Goal: Transaction & Acquisition: Purchase product/service

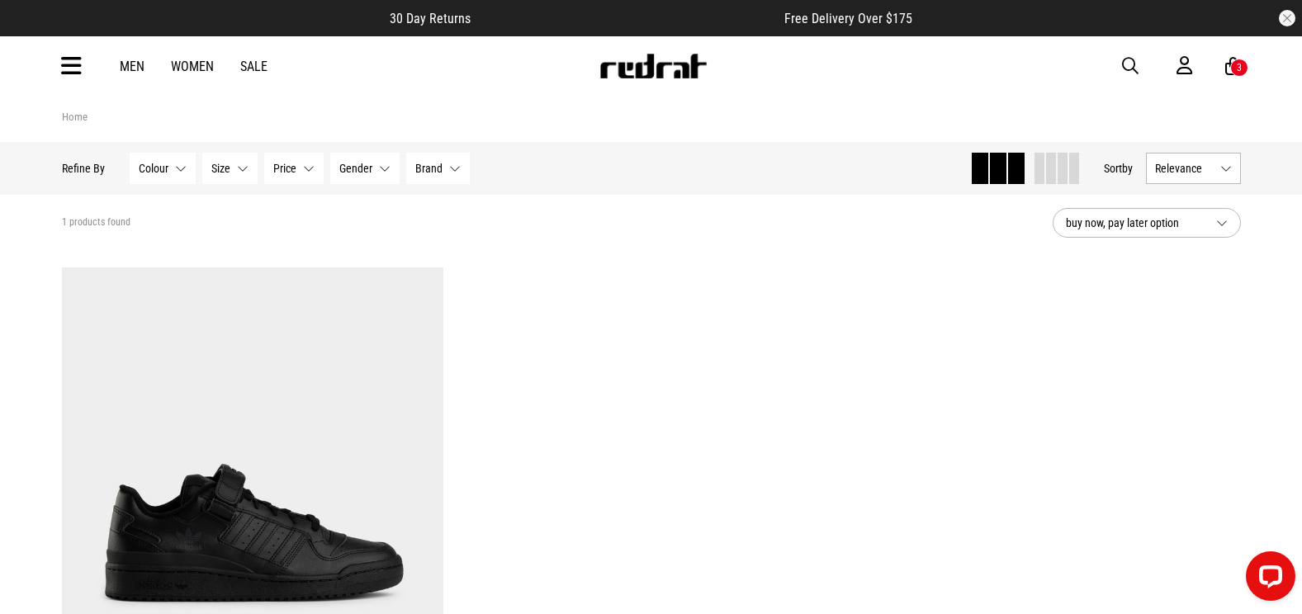
click at [1130, 62] on span "button" at bounding box center [1130, 66] width 17 height 20
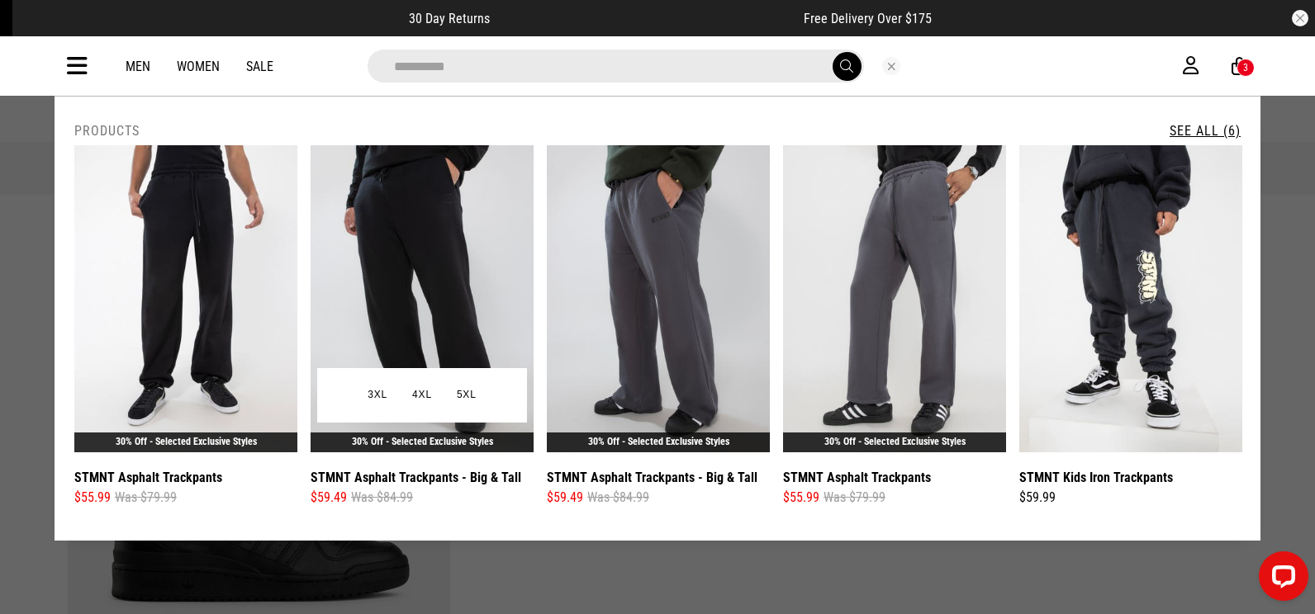
type input "**********"
click at [392, 222] on img at bounding box center [421, 298] width 223 height 307
